Goal: Task Accomplishment & Management: Manage account settings

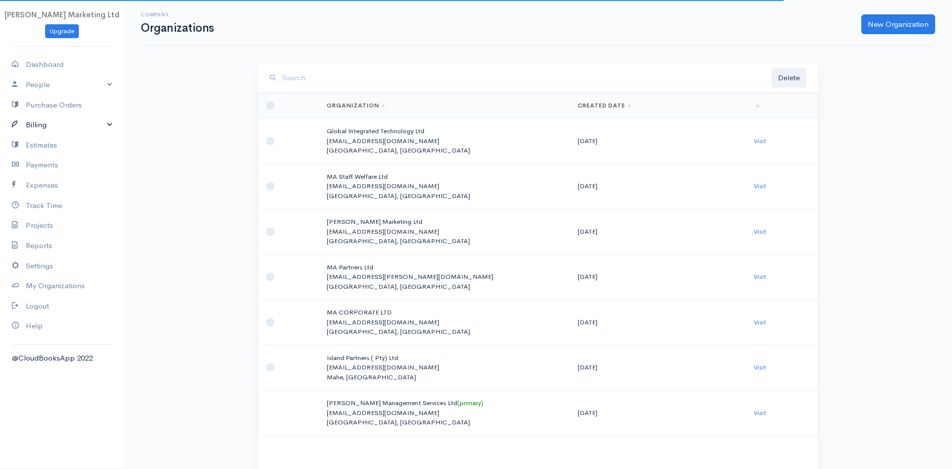
click at [41, 125] on link "Billing" at bounding box center [62, 125] width 124 height 20
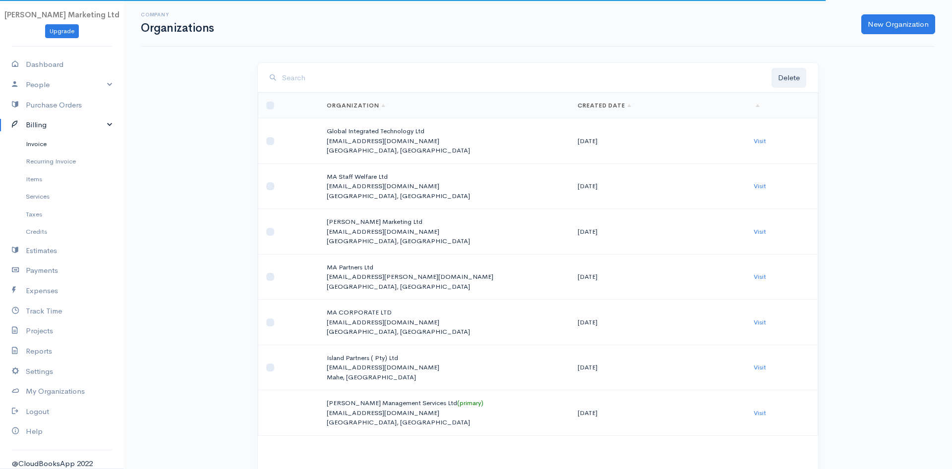
click at [40, 145] on link "Invoice" at bounding box center [62, 144] width 124 height 18
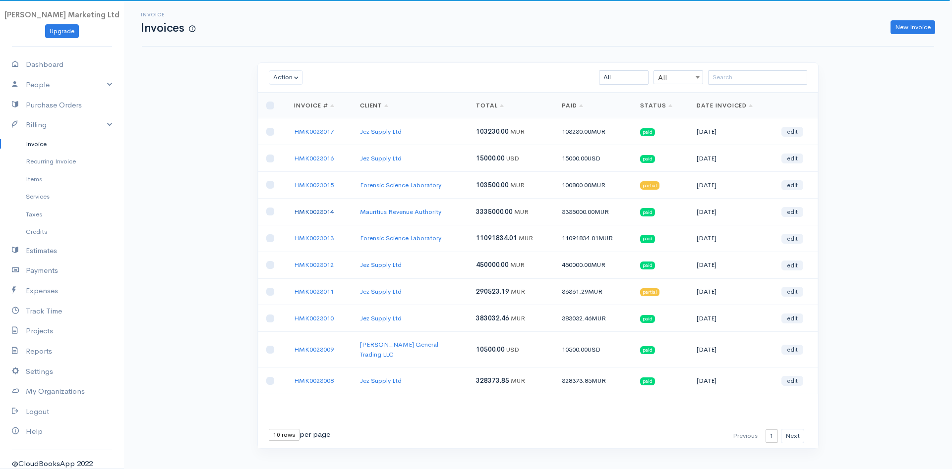
click at [313, 212] on link "HMK0023014" at bounding box center [314, 212] width 40 height 8
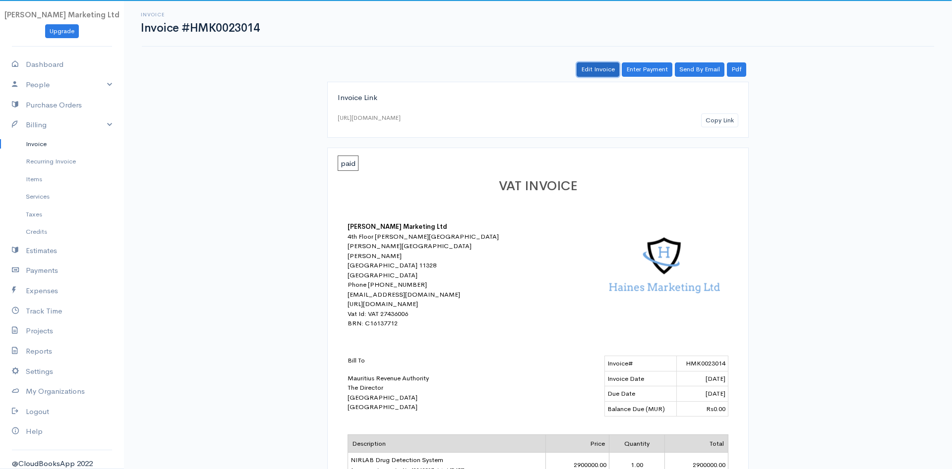
click at [589, 66] on link "Edit Invoice" at bounding box center [597, 69] width 43 height 14
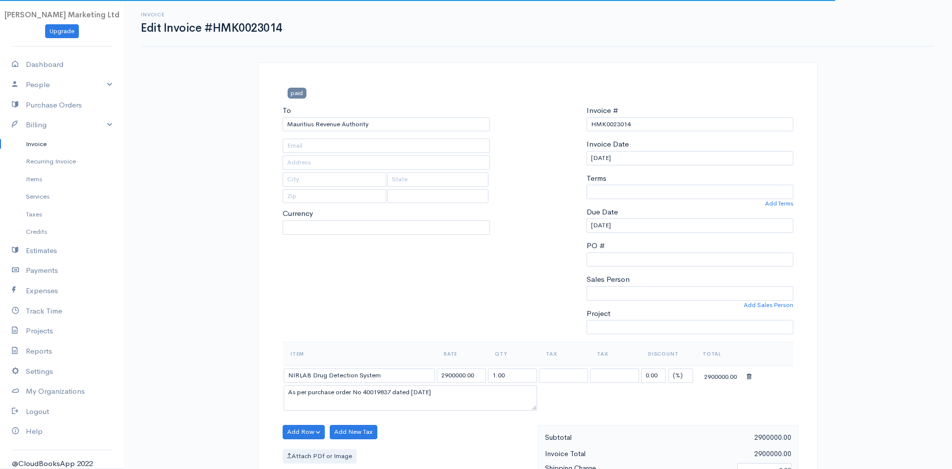
type input "[EMAIL_ADDRESS][DOMAIN_NAME]"
type input "The Director"
type input "[GEOGRAPHIC_DATA]"
select select
select select "[GEOGRAPHIC_DATA]"
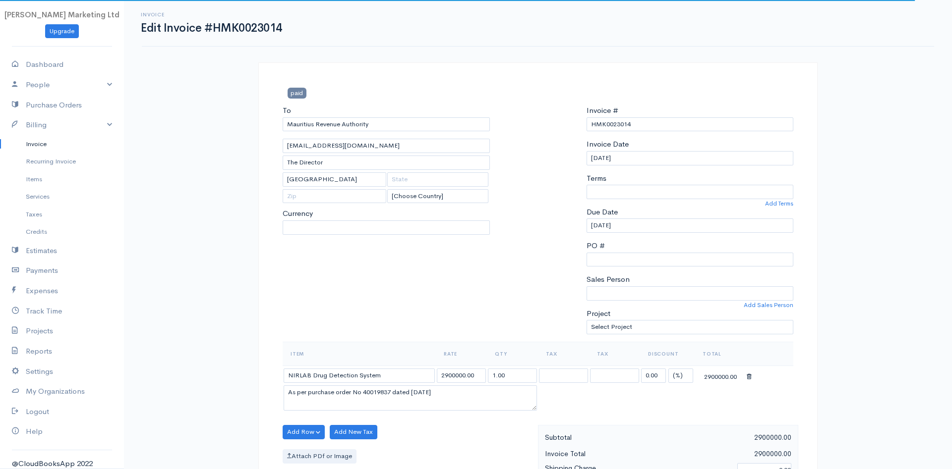
select select "0"
select select "MUR"
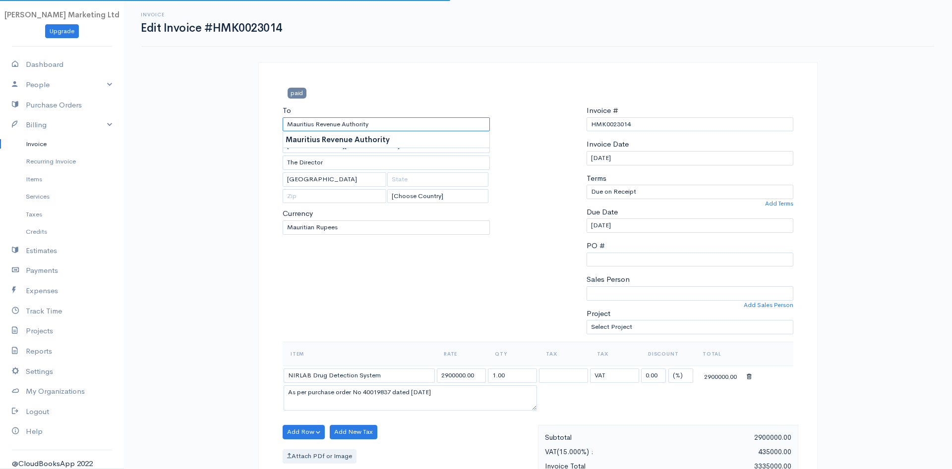
drag, startPoint x: 382, startPoint y: 119, endPoint x: 286, endPoint y: 120, distance: 95.7
click at [286, 120] on input "Mauritius Revenue Authority" at bounding box center [385, 124] width 207 height 14
click at [364, 159] on input "The Director" at bounding box center [385, 163] width 207 height 14
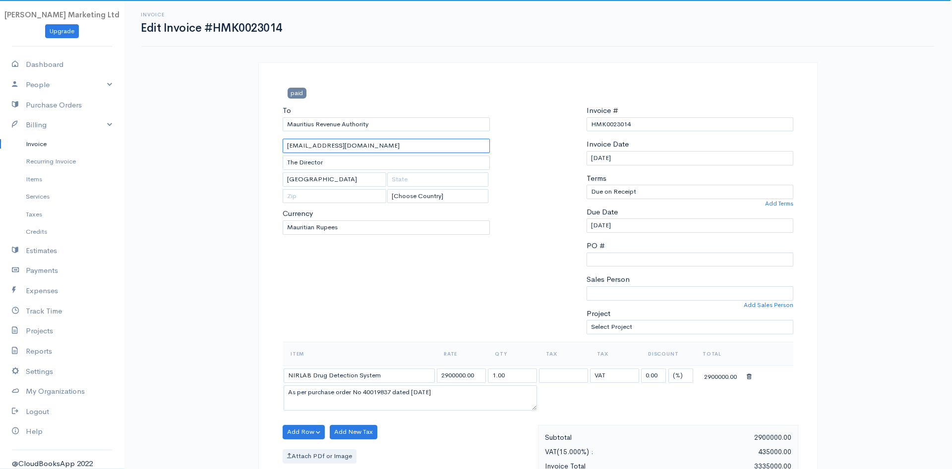
drag, startPoint x: 403, startPoint y: 145, endPoint x: 254, endPoint y: 141, distance: 148.7
click at [282, 141] on input "[EMAIL_ADDRESS][DOMAIN_NAME]" at bounding box center [385, 146] width 207 height 14
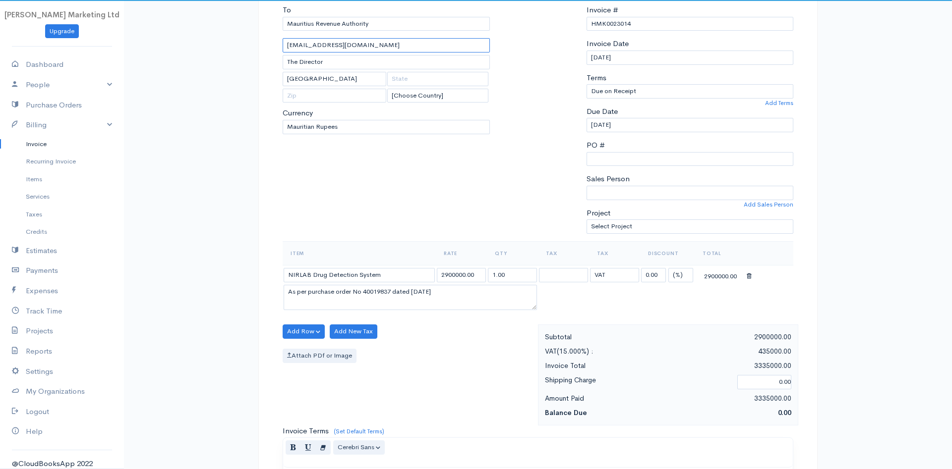
scroll to position [101, 0]
drag, startPoint x: 385, startPoint y: 274, endPoint x: 247, endPoint y: 271, distance: 137.8
click at [283, 271] on input "NIRLAB Drug Detection System" at bounding box center [358, 275] width 151 height 14
drag, startPoint x: 394, startPoint y: 271, endPoint x: 280, endPoint y: 270, distance: 114.5
click at [283, 270] on input "NIRLAB Drug Detection System" at bounding box center [358, 275] width 151 height 14
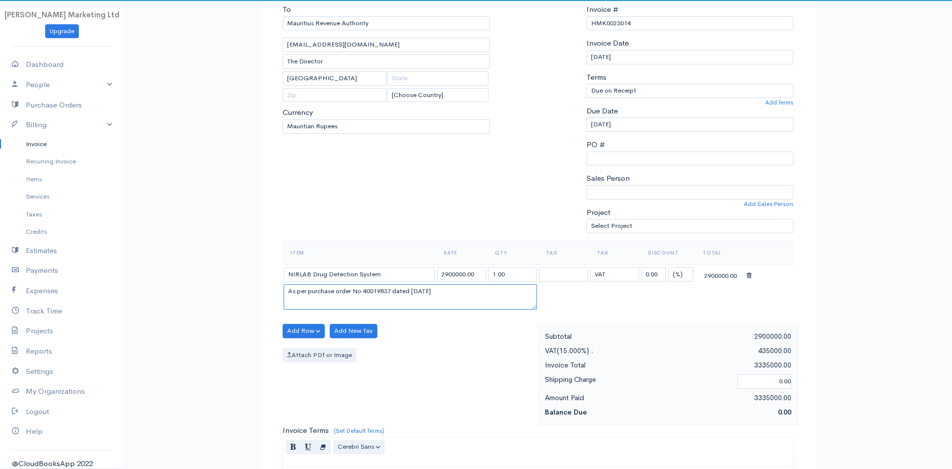
drag, startPoint x: 286, startPoint y: 295, endPoint x: 462, endPoint y: 290, distance: 176.0
click at [462, 290] on textarea "As per purchase order No 40019837 dated [DATE]" at bounding box center [409, 297] width 253 height 26
drag, startPoint x: 480, startPoint y: 274, endPoint x: 372, endPoint y: 276, distance: 108.6
click at [437, 276] on input "2900000.00" at bounding box center [461, 275] width 49 height 14
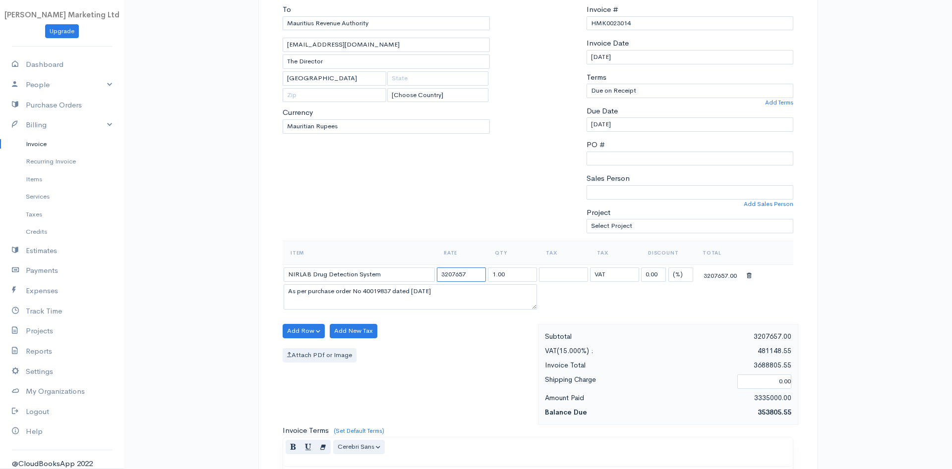
type input "3207657"
click at [455, 188] on div "To Mauritius Revenue Authority [EMAIL_ADDRESS][DOMAIN_NAME] The Director [GEOGR…" at bounding box center [386, 122] width 217 height 237
click at [495, 276] on input "1.00" at bounding box center [512, 275] width 49 height 14
type input "3.00"
click at [484, 352] on div "Attach PDf or Image" at bounding box center [407, 355] width 250 height 14
